Goal: Information Seeking & Learning: Learn about a topic

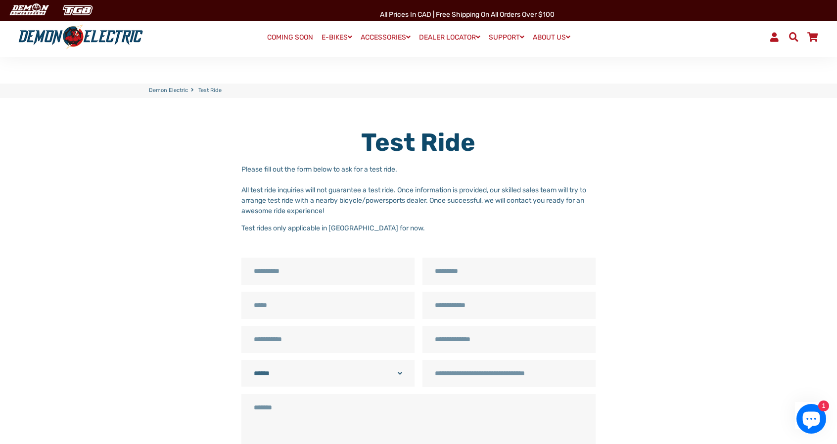
scroll to position [491, 0]
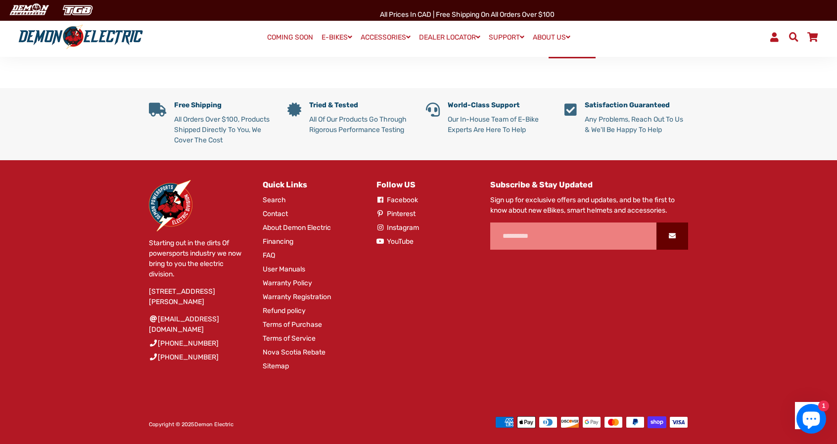
click at [277, 228] on link "About Demon Electric" at bounding box center [297, 228] width 68 height 10
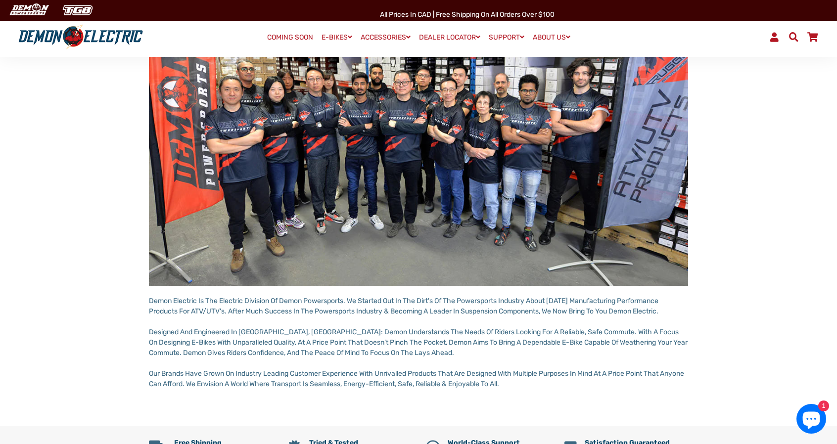
scroll to position [198, 0]
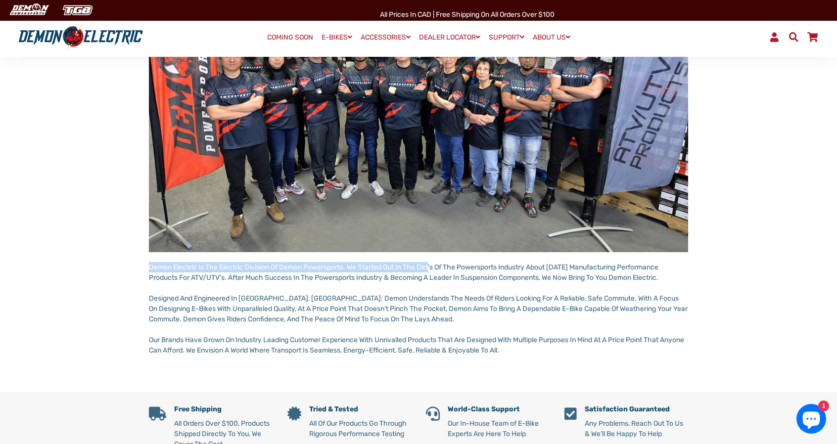
drag, startPoint x: 143, startPoint y: 265, endPoint x: 434, endPoint y: 266, distance: 290.8
click at [433, 265] on div "About Demon Electric Demon Electric Is The Electric Division Of Demon Powerspor…" at bounding box center [418, 143] width 569 height 426
click at [439, 278] on p "Demon Electric Is The Electric Division Of Demon Powersports. We Started Out In…" at bounding box center [418, 308] width 539 height 93
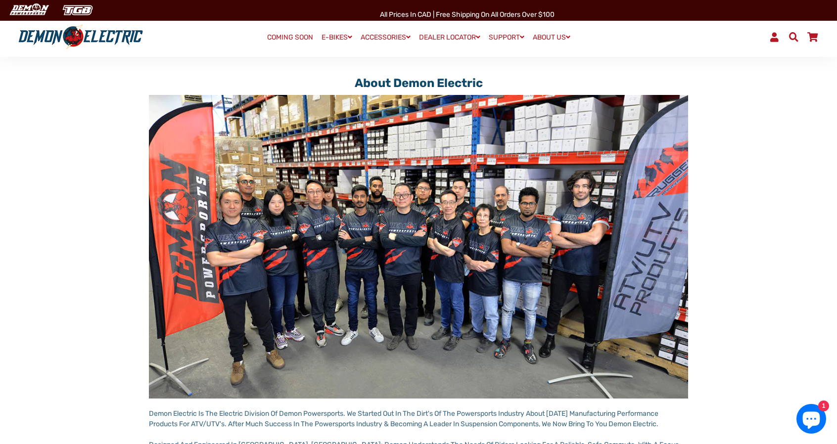
scroll to position [49, 0]
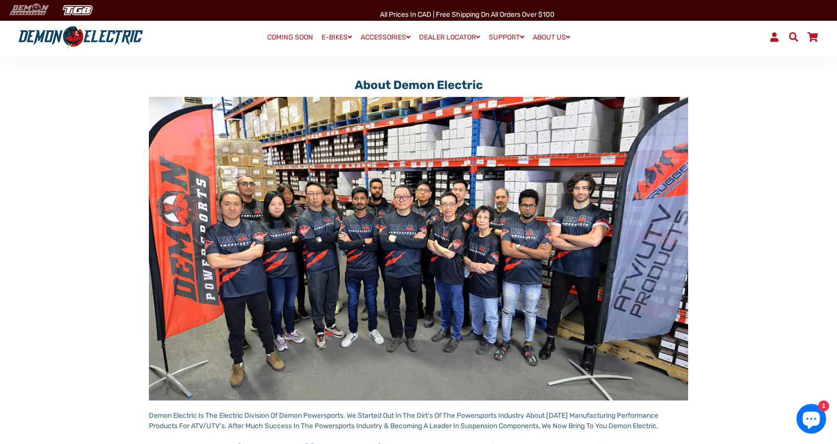
click at [19, 14] on img at bounding box center [28, 10] width 47 height 16
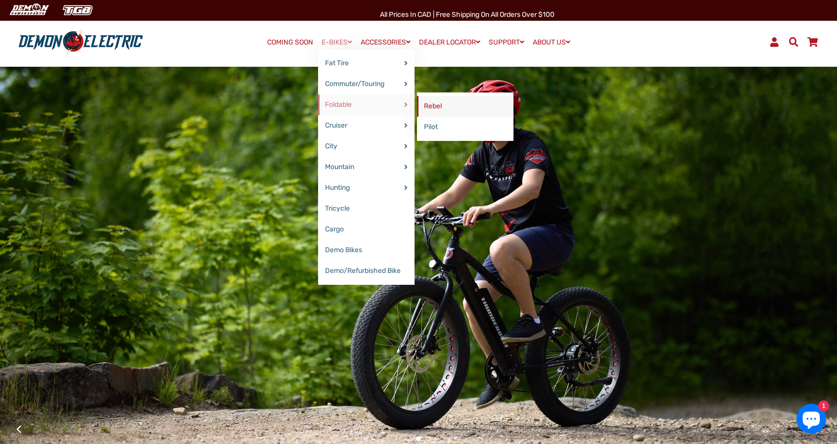
click at [448, 104] on link "Rebel" at bounding box center [465, 106] width 96 height 21
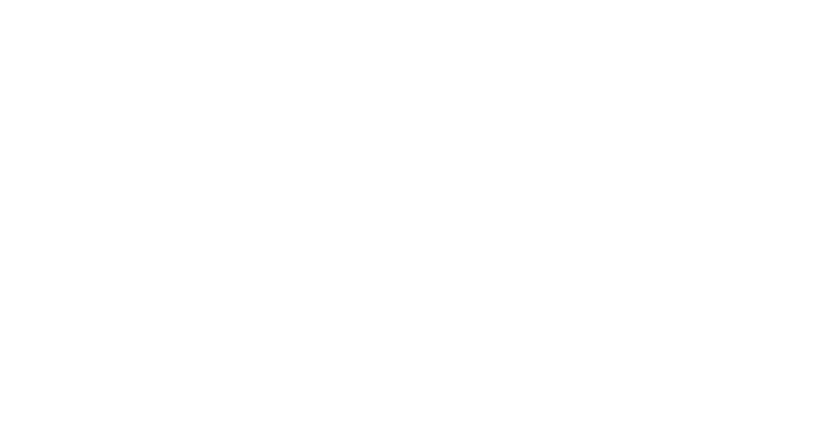
select select "******"
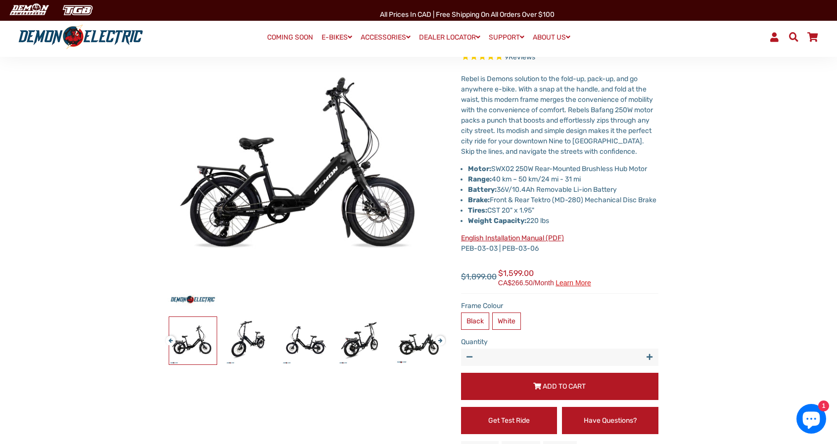
scroll to position [49, 0]
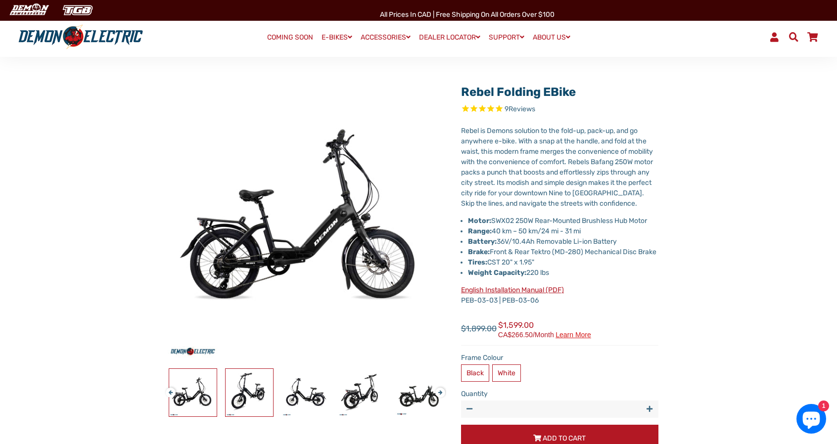
click at [254, 395] on img at bounding box center [249, 392] width 47 height 47
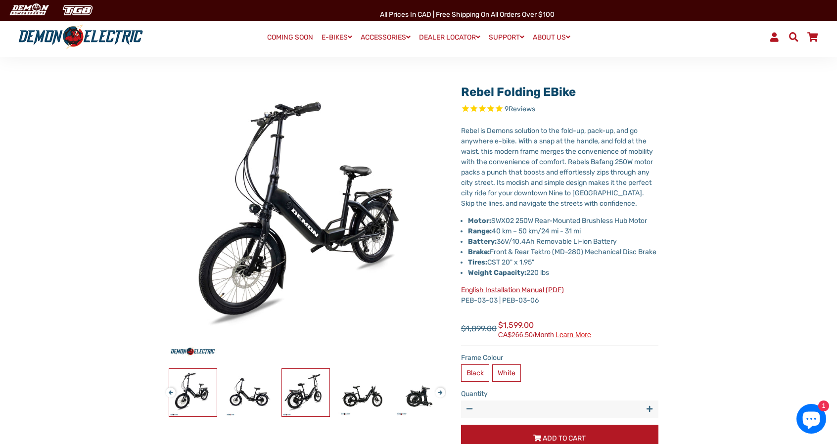
click at [317, 393] on img at bounding box center [305, 392] width 47 height 47
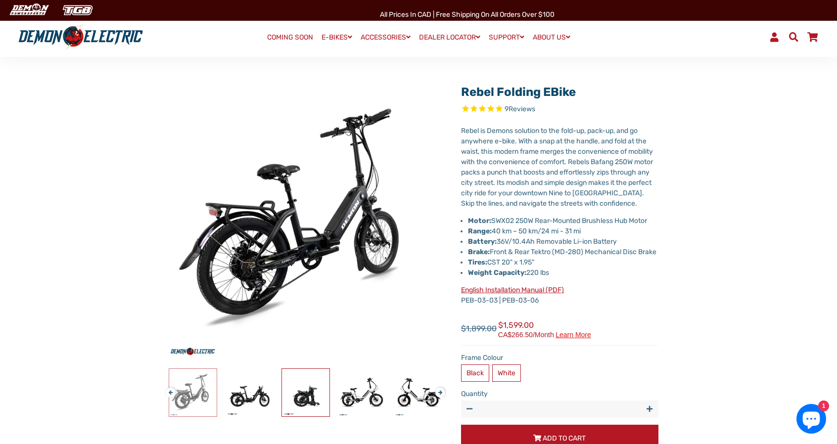
click at [317, 393] on img at bounding box center [305, 392] width 47 height 47
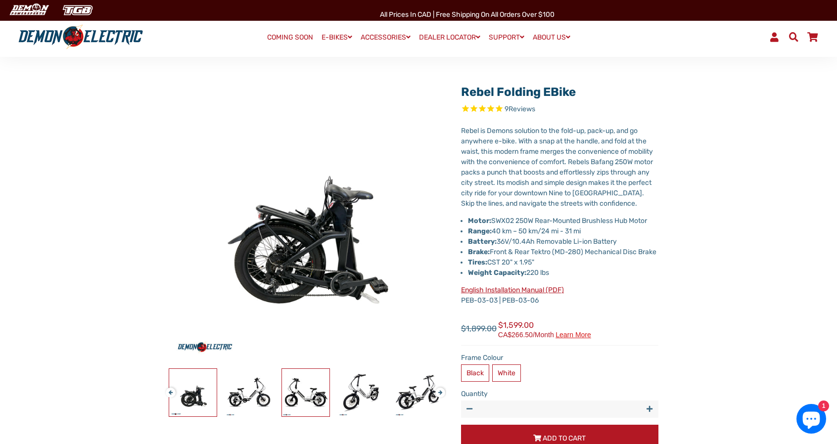
click at [317, 393] on img at bounding box center [305, 392] width 47 height 47
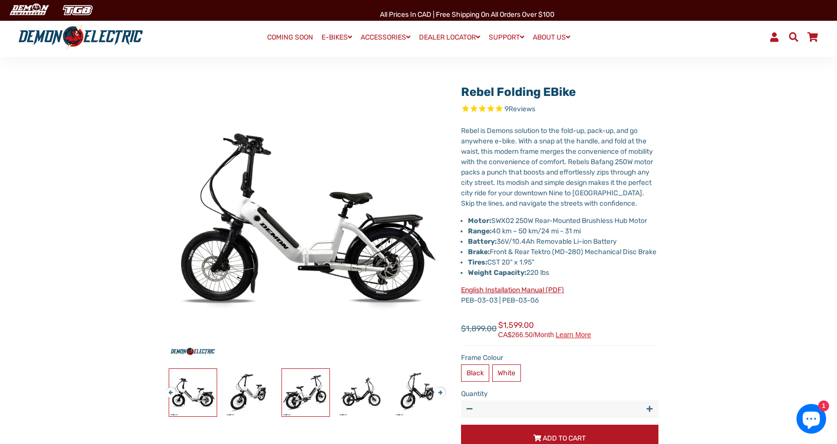
click at [317, 393] on img at bounding box center [305, 392] width 47 height 47
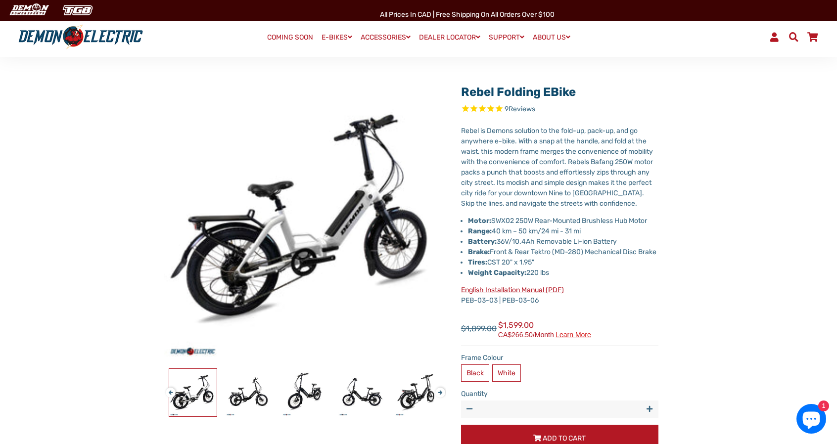
click at [317, 393] on div at bounding box center [80, 392] width 1410 height 48
click at [317, 395] on img at bounding box center [305, 392] width 47 height 47
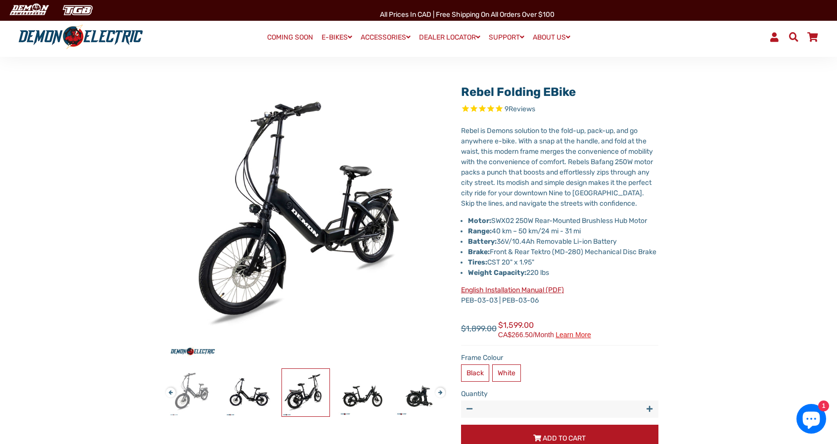
click at [317, 395] on img at bounding box center [305, 392] width 47 height 47
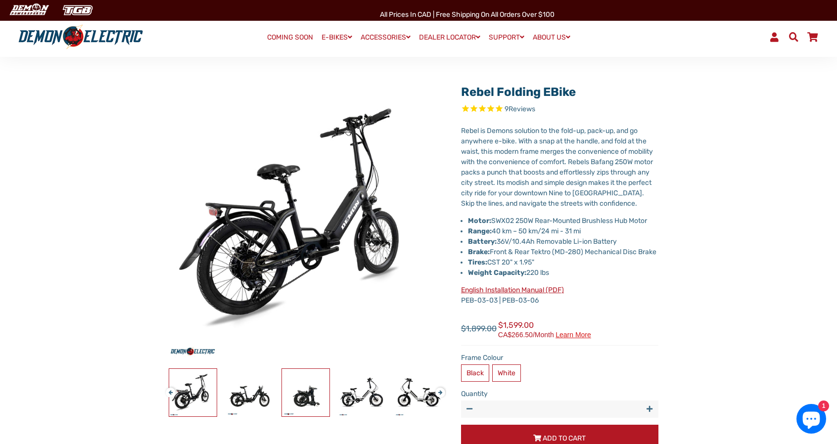
click at [317, 395] on img at bounding box center [305, 392] width 47 height 47
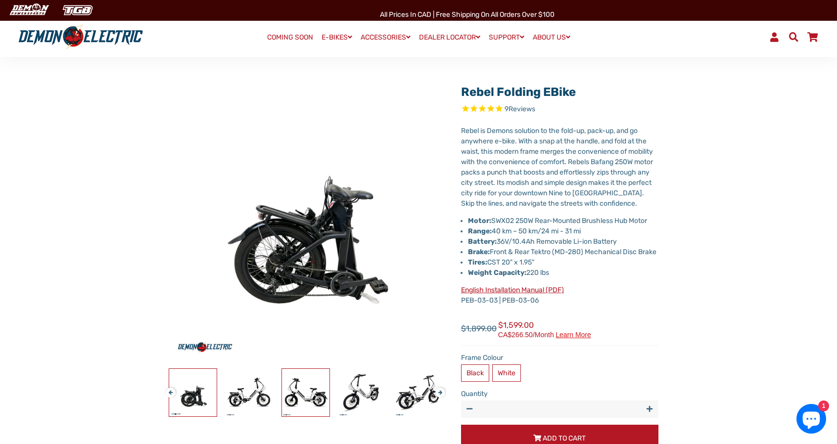
click at [317, 395] on img at bounding box center [305, 392] width 47 height 47
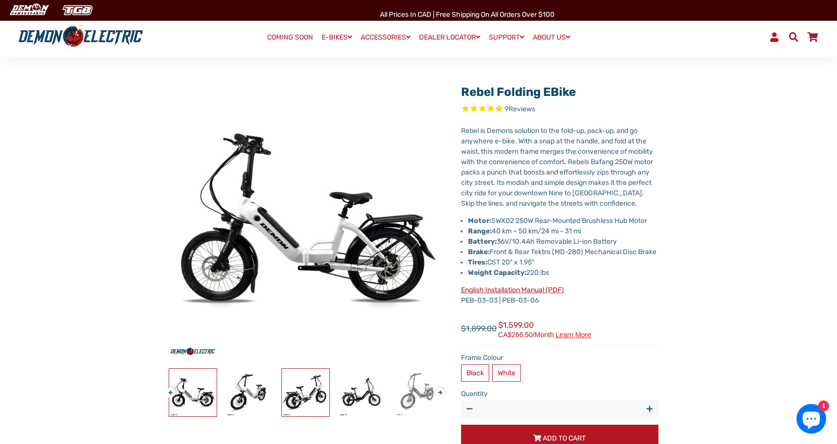
click at [317, 395] on img at bounding box center [305, 392] width 47 height 47
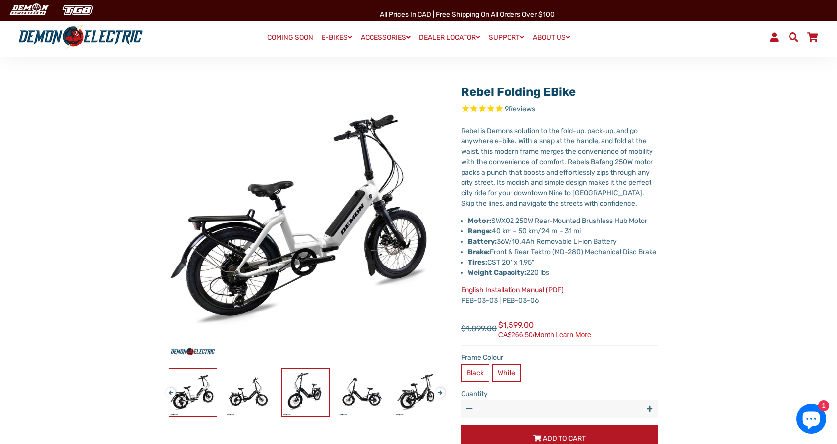
click at [317, 395] on img at bounding box center [305, 392] width 47 height 47
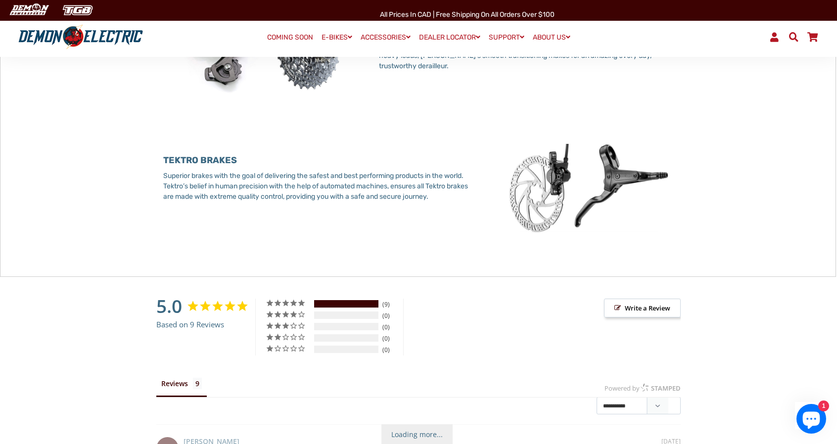
scroll to position [989, 0]
